Goal: Task Accomplishment & Management: Use online tool/utility

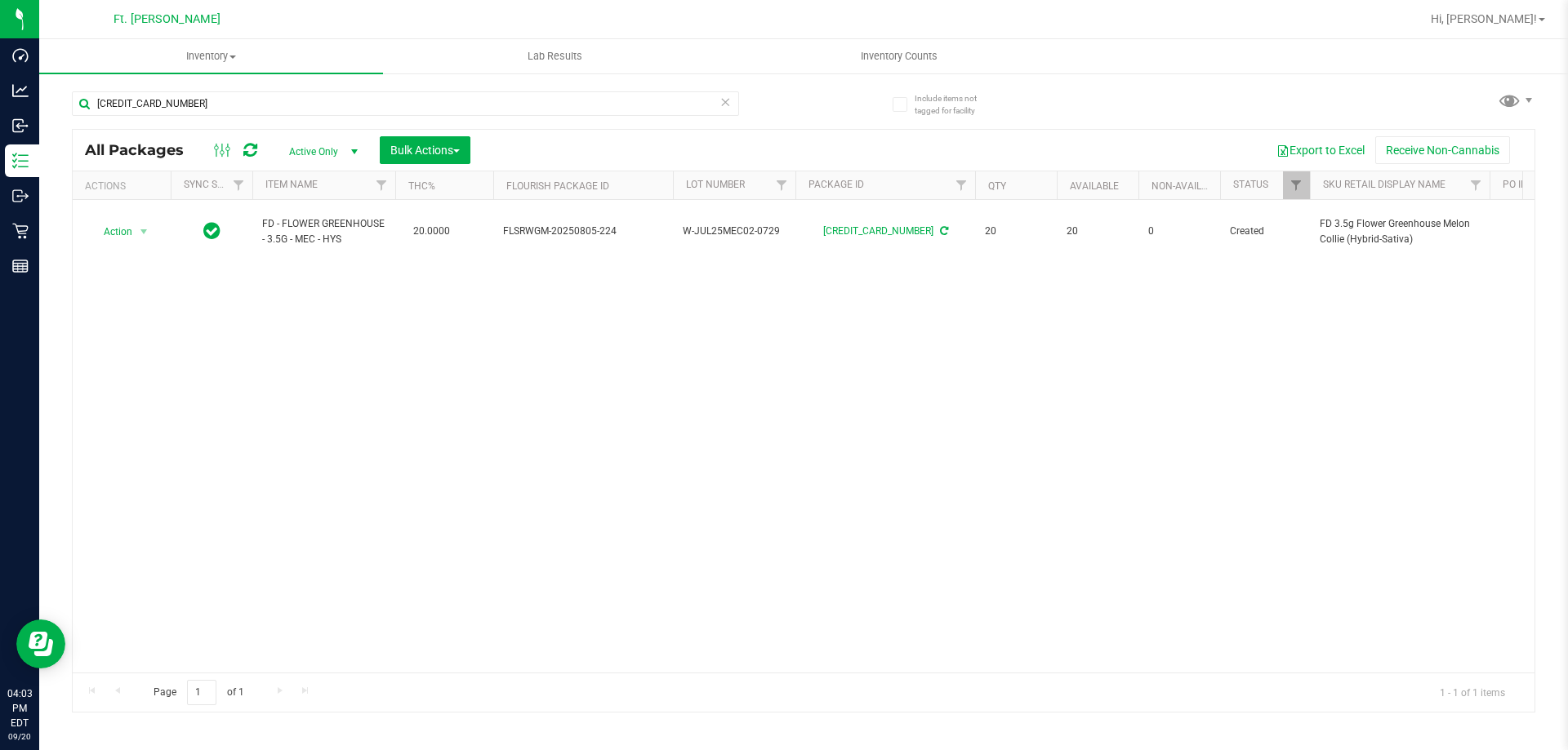
type input "[CREDIT_CARD_NUMBER]"
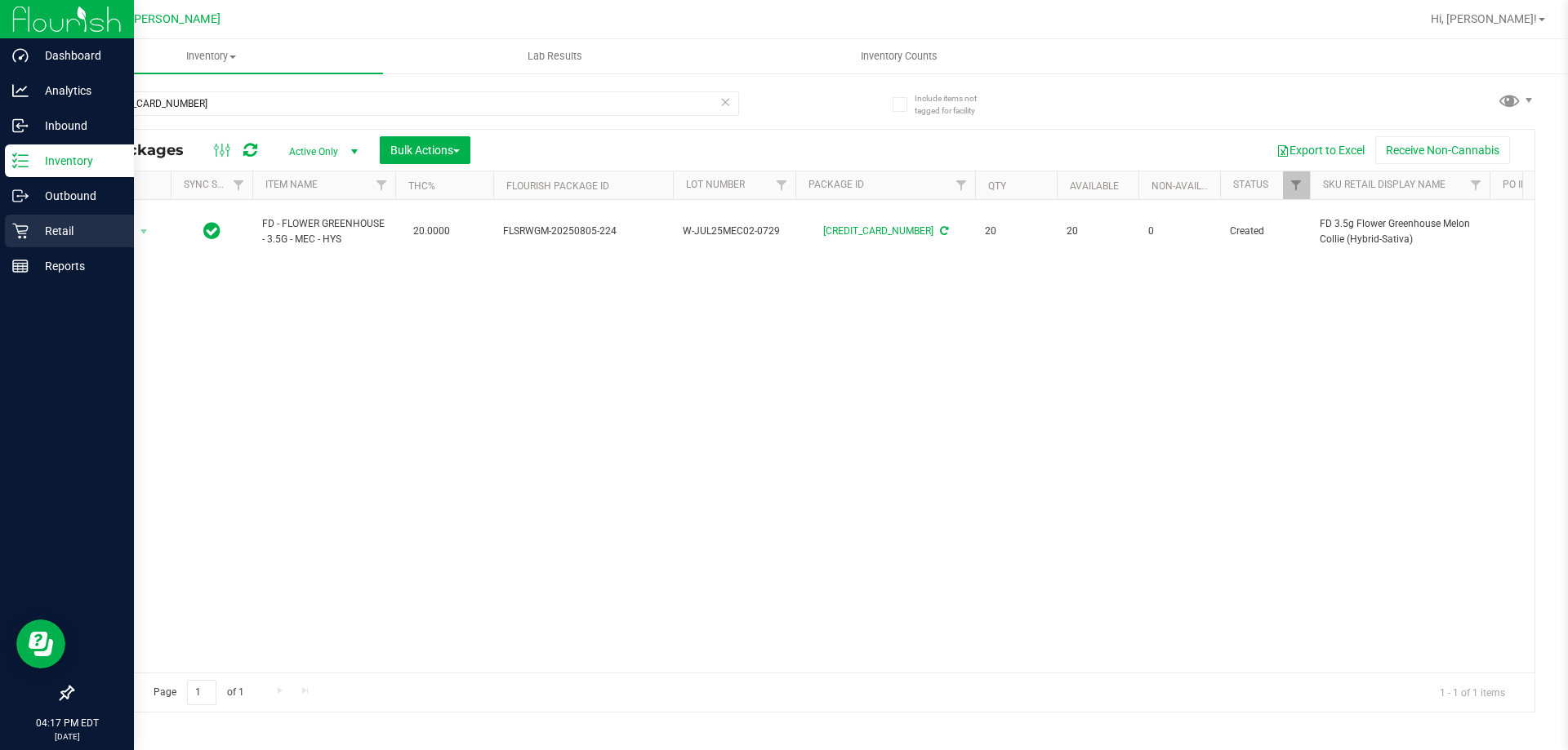
click at [20, 236] on icon at bounding box center [20, 232] width 15 height 15
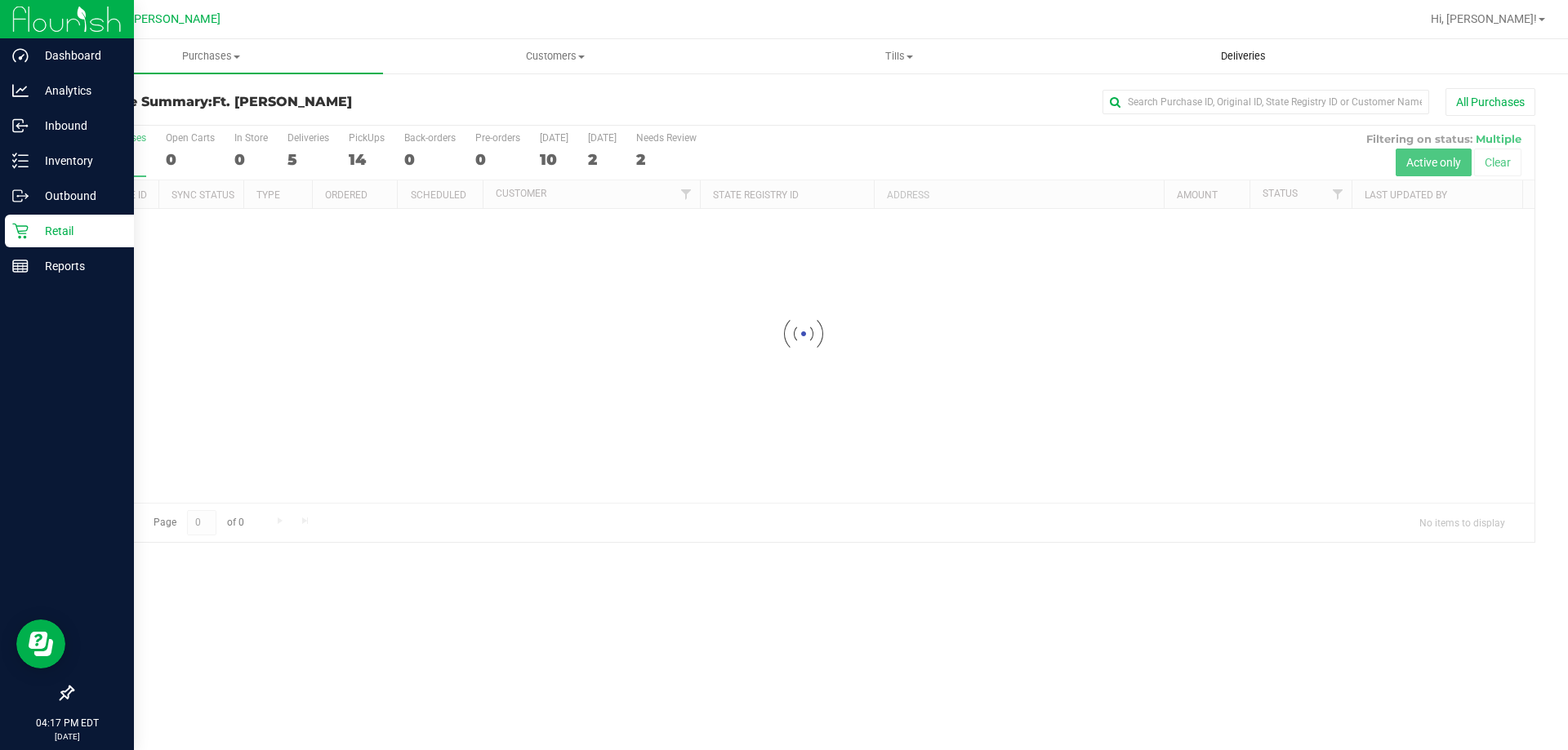
click at [1224, 48] on uib-tab-heading "Deliveries" at bounding box center [1243, 56] width 342 height 32
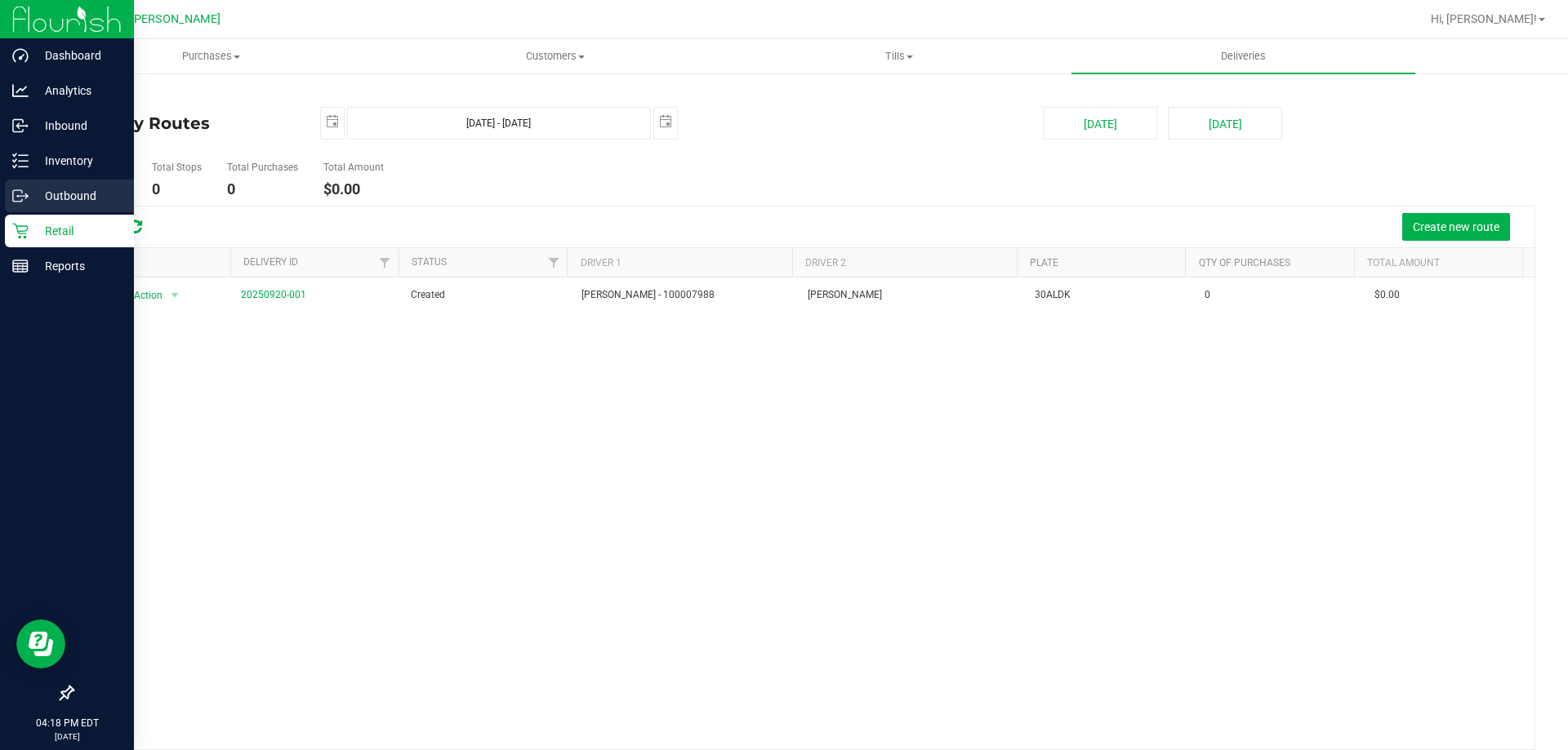
click at [9, 181] on div "Outbound" at bounding box center [70, 196] width 129 height 32
click at [11, 165] on div "Inventory" at bounding box center [70, 160] width 129 height 32
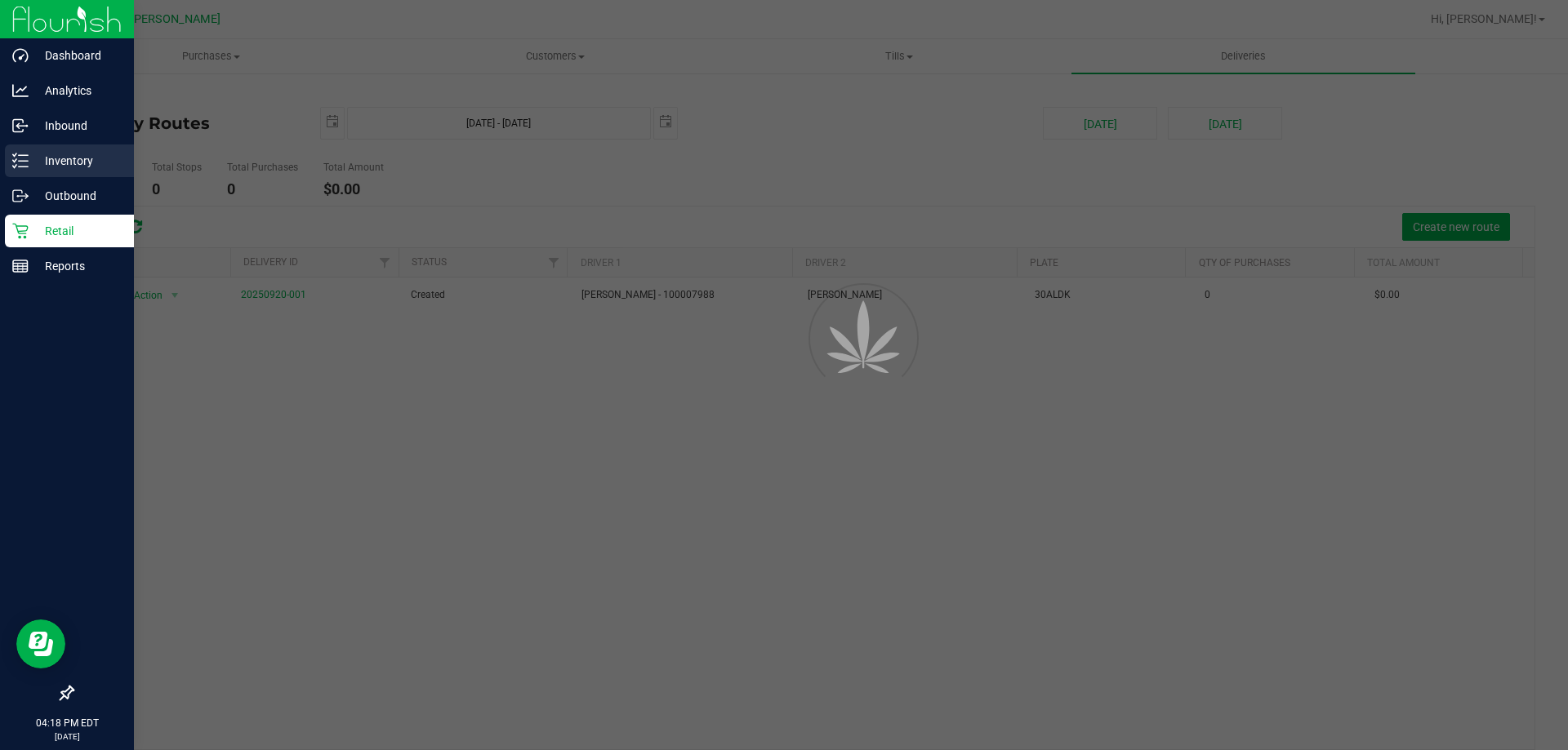
click at [11, 165] on div "Inventory" at bounding box center [70, 160] width 129 height 32
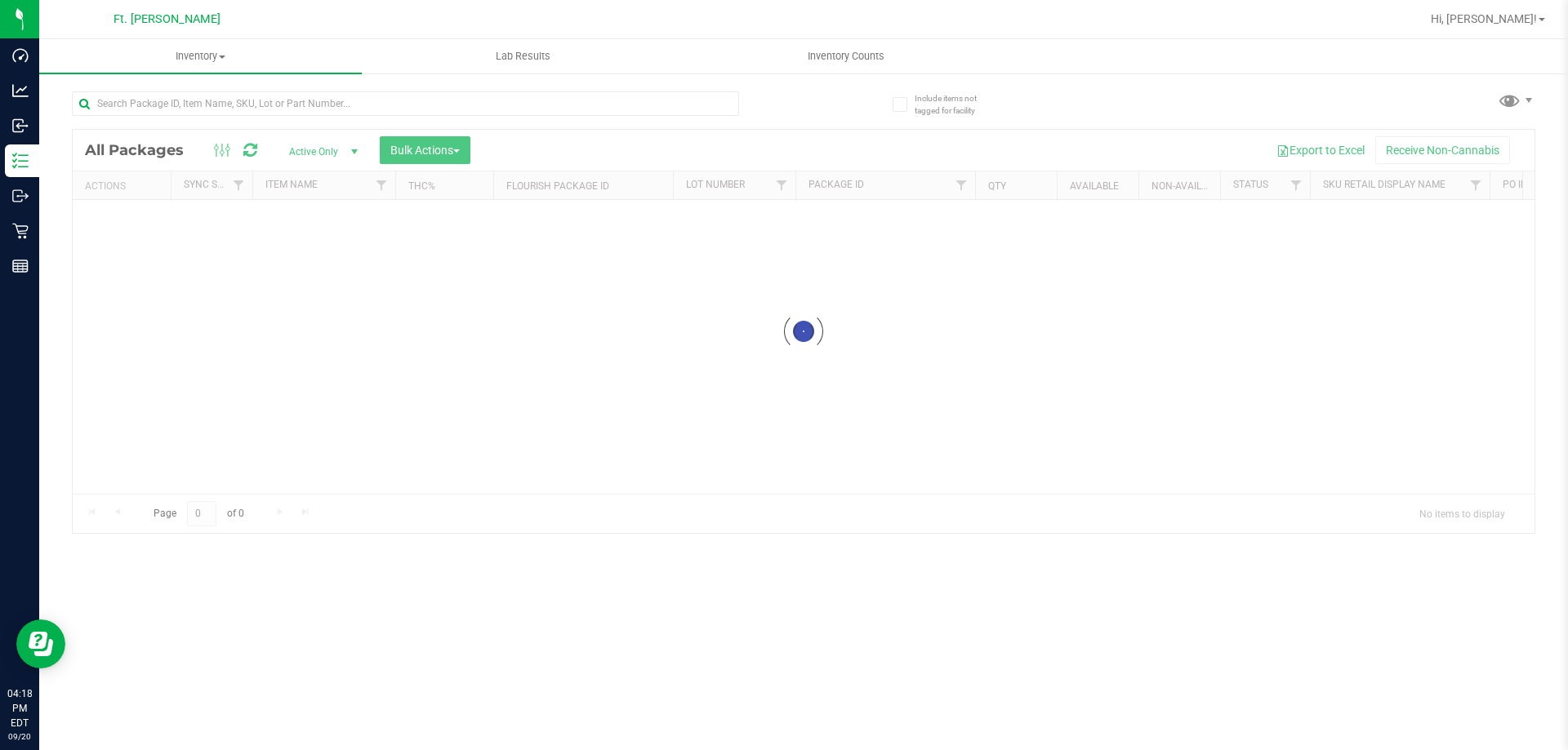
click at [356, 122] on div "Inventory All packages All inventory Waste log Create inventory Lab Results Inv…" at bounding box center [804, 395] width 1529 height 711
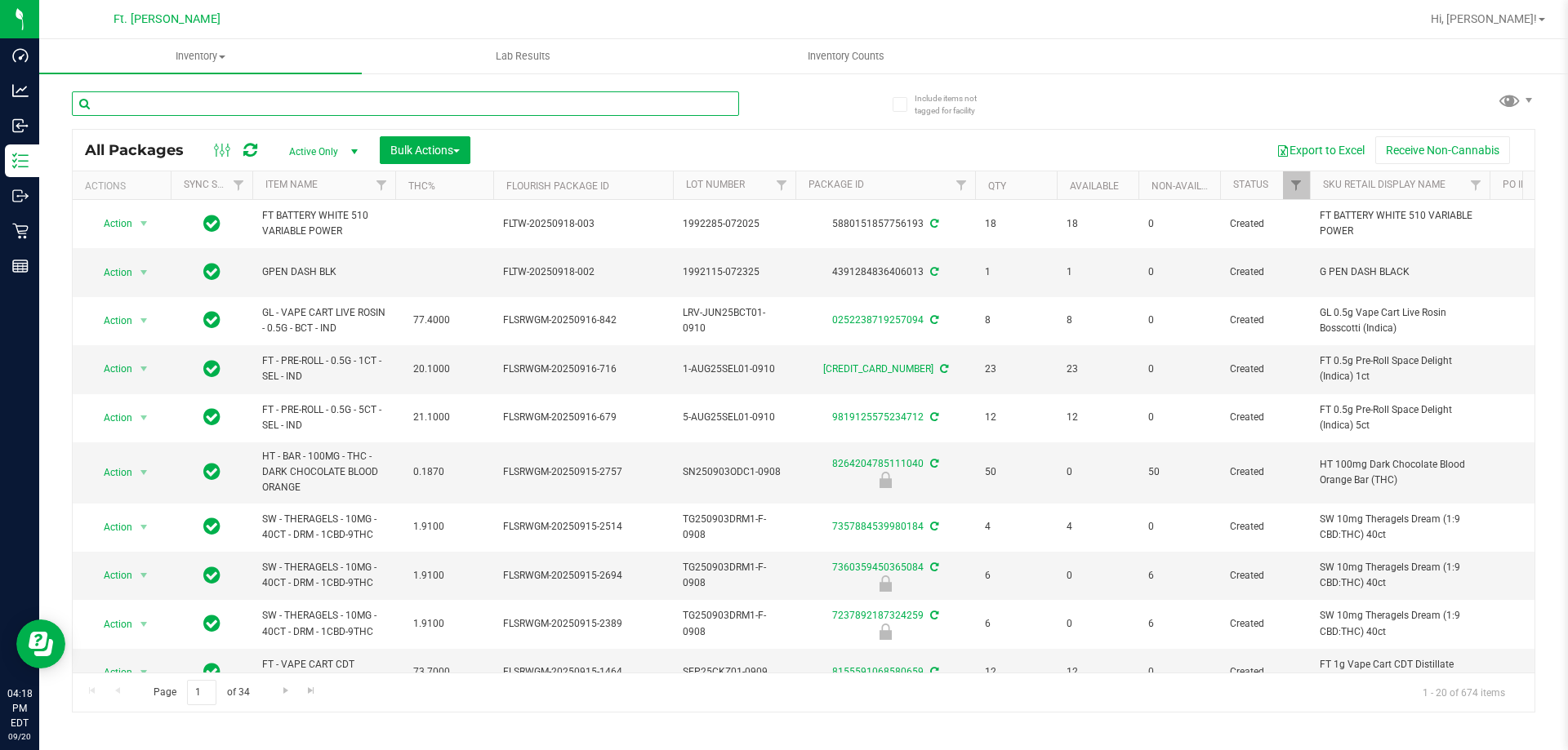
click at [357, 109] on input "text" at bounding box center [406, 104] width 667 height 25
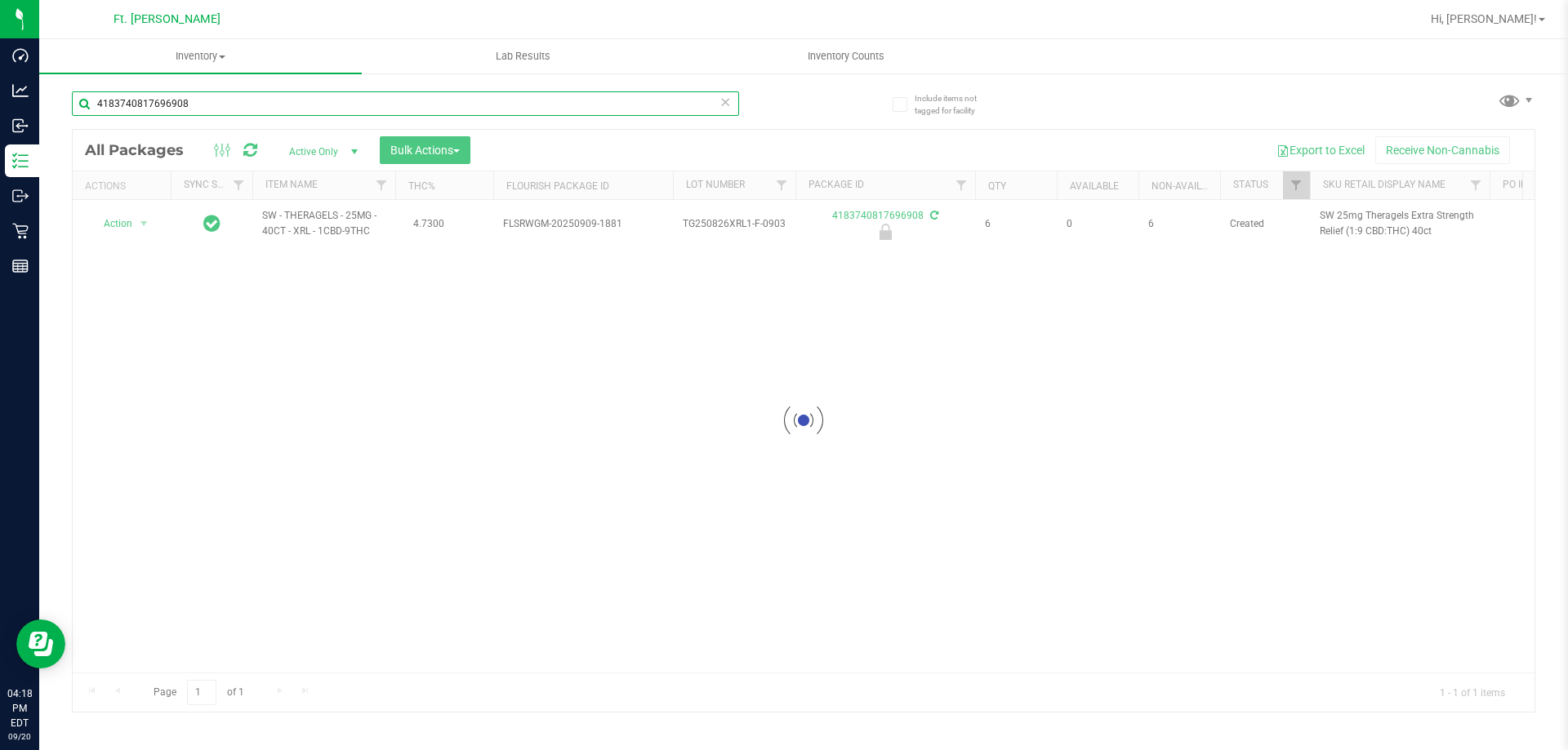
type input "4183740817696908"
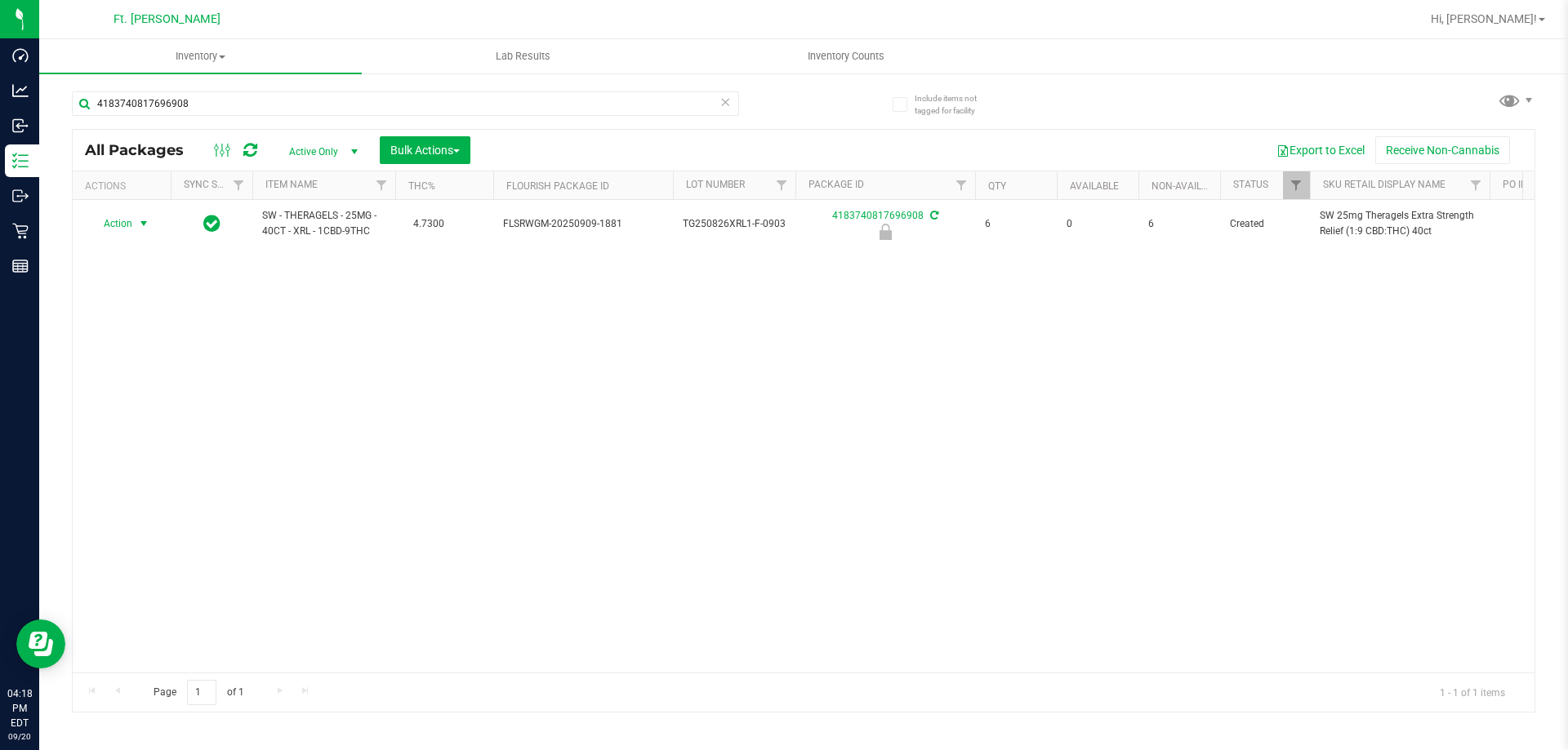
click at [131, 226] on div "Action Action Edit attributes Global inventory Locate package Package audit log…" at bounding box center [121, 223] width 78 height 23
click at [131, 226] on span "Action" at bounding box center [111, 223] width 44 height 23
click at [148, 406] on li "Unlock package" at bounding box center [142, 417] width 104 height 25
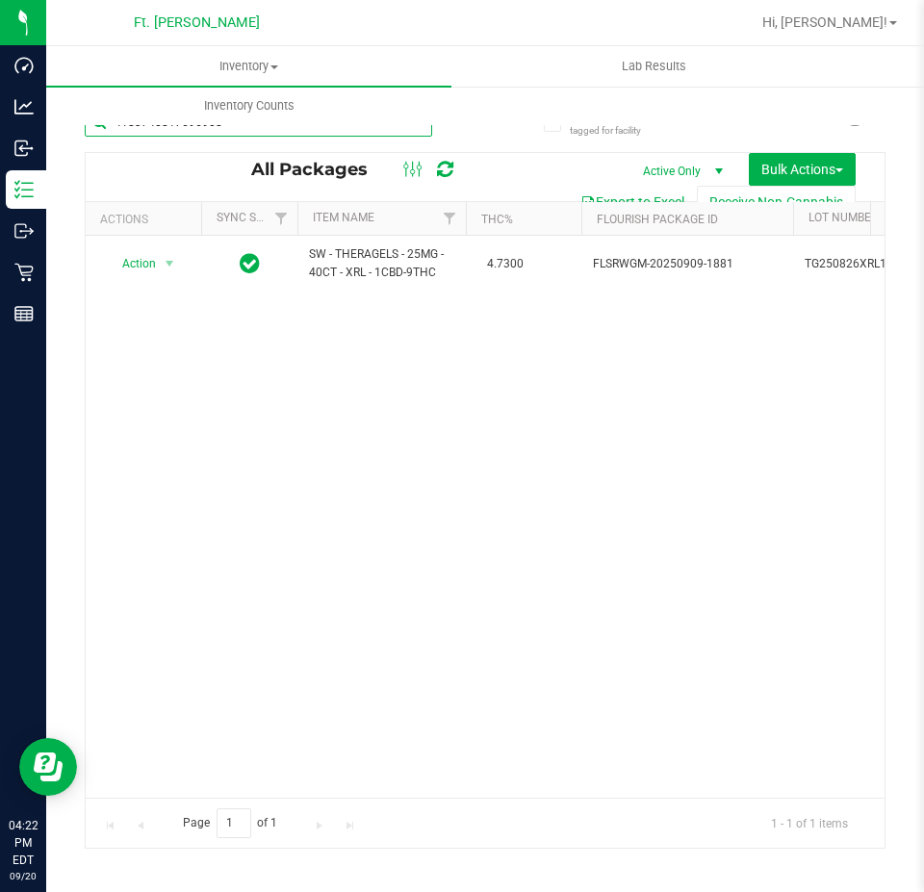
drag, startPoint x: 245, startPoint y: 128, endPoint x: 899, endPoint y: 183, distance: 655.8
click at [0, 183] on div "Dashboard Analytics Inbound Inventory Outbound Retail Reports 04:22 PM EDT [DAT…" at bounding box center [462, 446] width 924 height 892
type input "g pen"
